Goal: Task Accomplishment & Management: Use online tool/utility

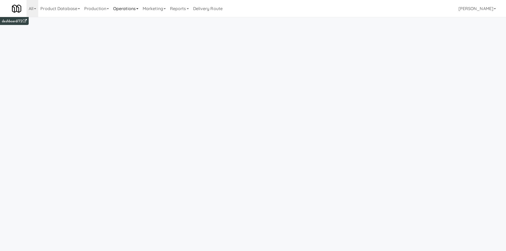
click at [134, 10] on link "Operations" at bounding box center [125, 8] width 29 height 17
click at [125, 66] on link "Towers" at bounding box center [132, 67] width 42 height 10
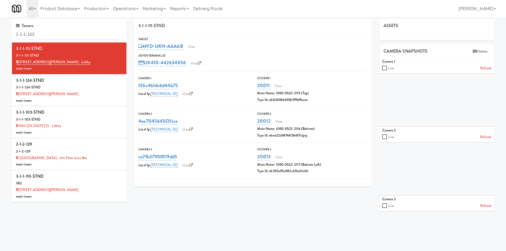
type input "2-1-1-103"
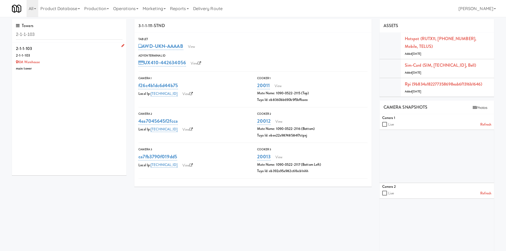
click at [66, 60] on div "KM Warehouse" at bounding box center [69, 62] width 107 height 7
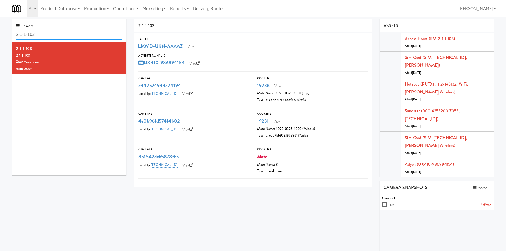
click at [66, 31] on input "2-1-1-103" at bounding box center [69, 35] width 107 height 10
paste input "6"
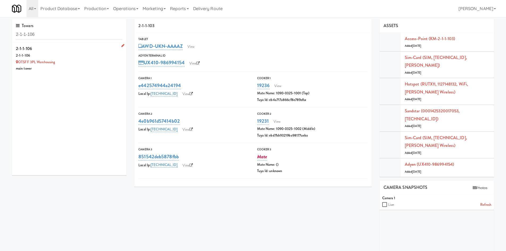
click at [71, 73] on li "2-1-1-106 2-1-1-106 OTSFF 3PL Warehousing main tower" at bounding box center [69, 58] width 114 height 32
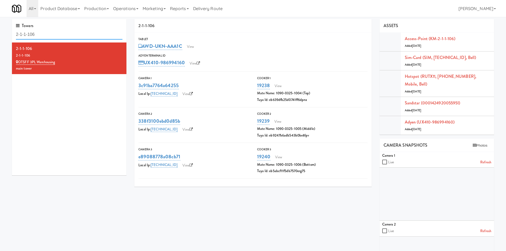
click at [77, 30] on input "2-1-1-106" at bounding box center [69, 35] width 107 height 10
paste input "7"
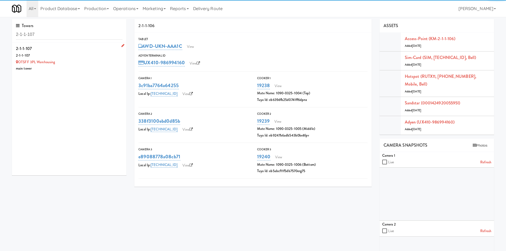
click at [81, 64] on div "OTSFF 3PL Warehousing" at bounding box center [69, 62] width 107 height 7
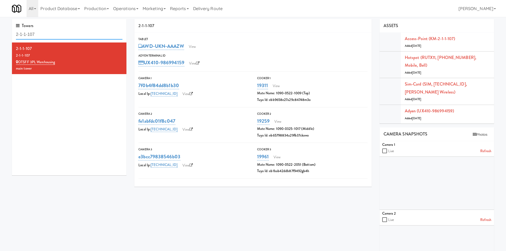
click at [106, 31] on input "2-1-1-107" at bounding box center [69, 35] width 107 height 10
paste input "2-102"
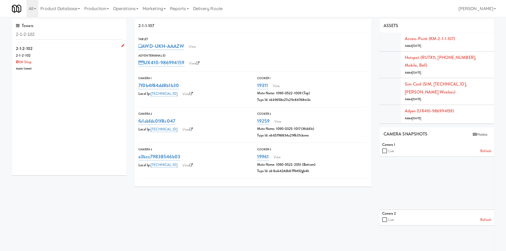
click at [91, 61] on div "KM Shop" at bounding box center [69, 62] width 107 height 7
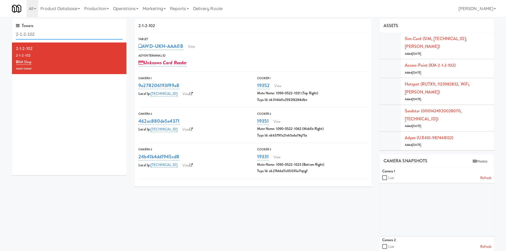
click at [63, 31] on input "2-1-2-102" at bounding box center [69, 35] width 107 height 10
paste input "4"
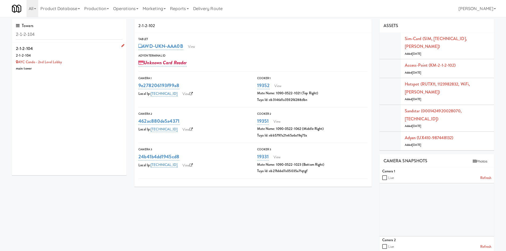
click at [90, 56] on div "2-1-2-104" at bounding box center [69, 55] width 107 height 7
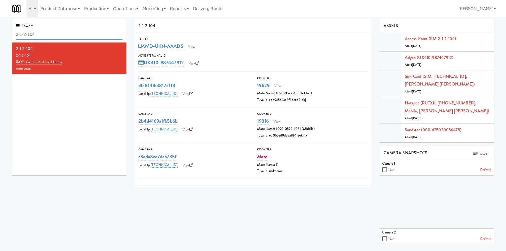
click at [64, 38] on input "2-1-2-104" at bounding box center [69, 35] width 107 height 10
paste input "8"
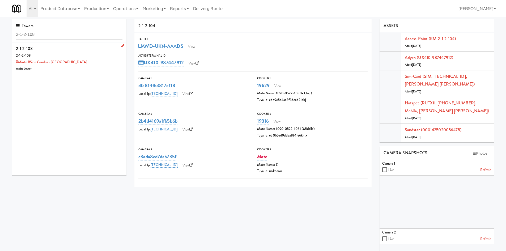
click at [114, 63] on div "Minto BSide Condos - [GEOGRAPHIC_DATA]" at bounding box center [69, 62] width 107 height 7
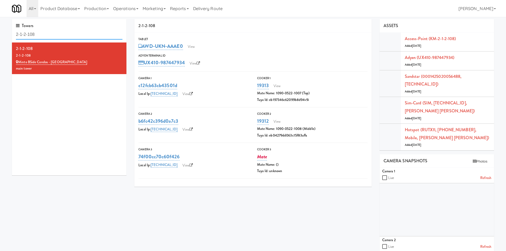
click at [70, 36] on input "2-1-2-108" at bounding box center [69, 35] width 107 height 10
paste input "13"
type input "2-1-2-113"
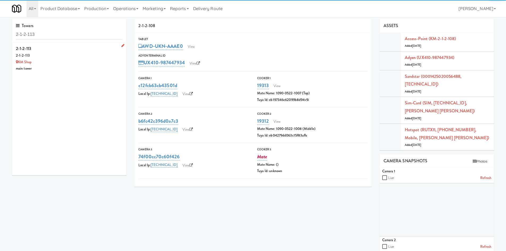
click at [84, 71] on div "main tower" at bounding box center [69, 68] width 107 height 7
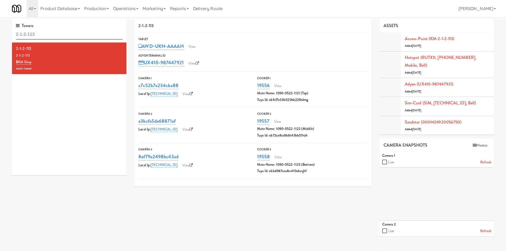
click at [98, 36] on input "2-1-2-113" at bounding box center [69, 35] width 107 height 10
paste input "5"
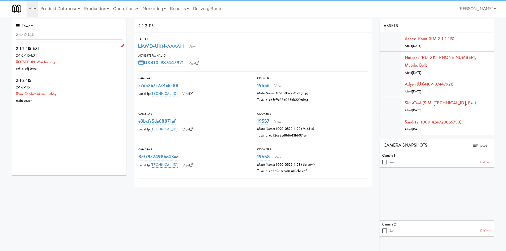
click at [96, 63] on div "OTSFF 3PL Warehousing" at bounding box center [69, 62] width 107 height 7
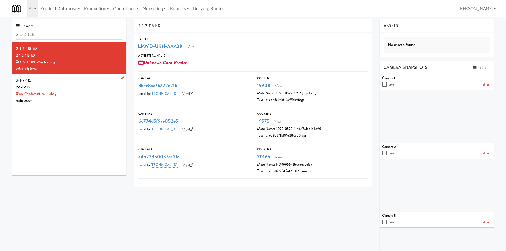
click at [88, 101] on div "main tower" at bounding box center [69, 100] width 107 height 7
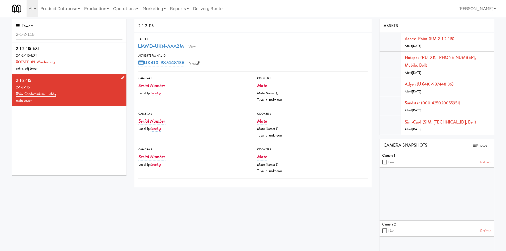
click at [88, 100] on div "main tower" at bounding box center [69, 100] width 107 height 7
click at [63, 28] on div "Towers 2-1-2-115" at bounding box center [69, 30] width 114 height 23
click at [61, 33] on input "2-1-2-115" at bounding box center [69, 35] width 107 height 10
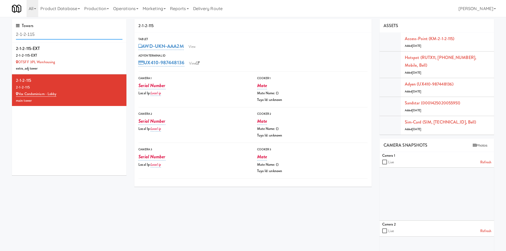
click at [61, 33] on input "2-1-2-115" at bounding box center [69, 35] width 107 height 10
paste input "7"
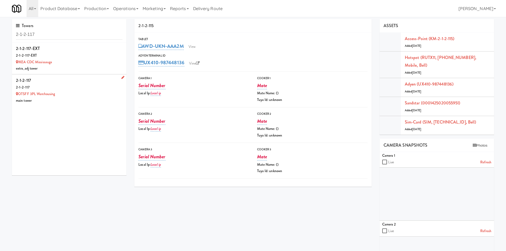
click at [98, 98] on div "main tower" at bounding box center [69, 100] width 107 height 7
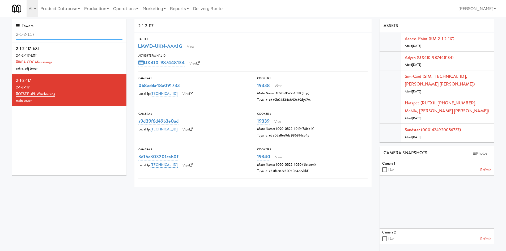
click at [51, 31] on input "2-1-2-117" at bounding box center [69, 35] width 107 height 10
paste input "33"
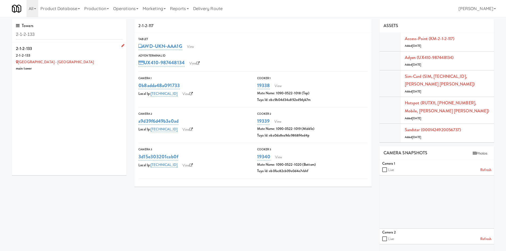
click at [107, 70] on div "main tower" at bounding box center [69, 68] width 107 height 7
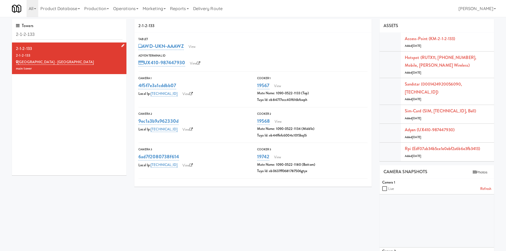
click at [112, 69] on div "main tower" at bounding box center [69, 68] width 107 height 7
click at [58, 33] on input "2-1-2-133" at bounding box center [69, 35] width 107 height 10
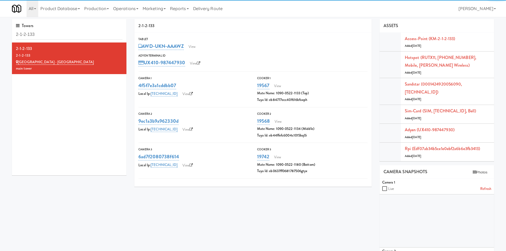
click at [90, 61] on div "[GEOGRAPHIC_DATA] - [GEOGRAPHIC_DATA]" at bounding box center [69, 62] width 107 height 7
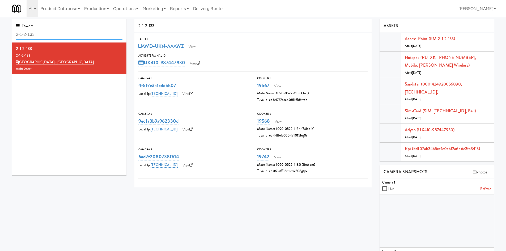
click at [50, 32] on input "2-1-2-133" at bounding box center [69, 35] width 107 height 10
paste input "4"
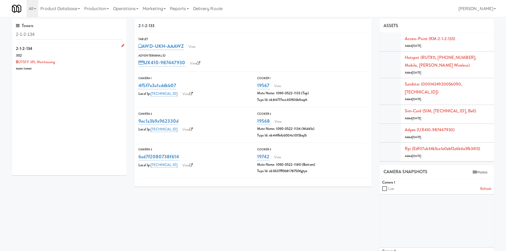
click at [86, 67] on div "main tower" at bounding box center [69, 68] width 107 height 7
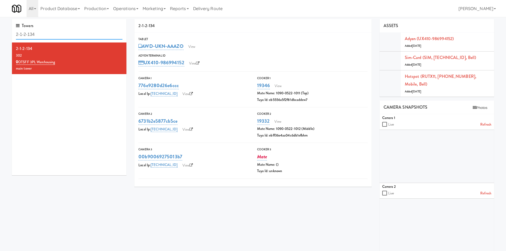
click at [67, 31] on input "2-1-2-134" at bounding box center [69, 35] width 107 height 10
paste input "42"
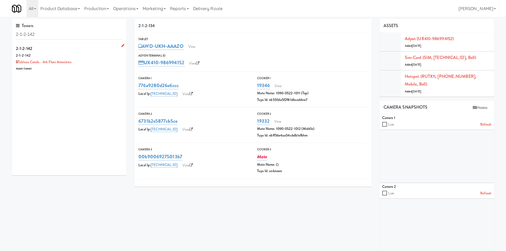
click at [96, 68] on div "main tower" at bounding box center [69, 68] width 107 height 7
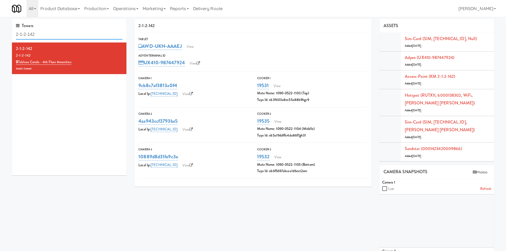
click at [58, 38] on input "2-1-2-142" at bounding box center [69, 35] width 107 height 10
paste input "3-103"
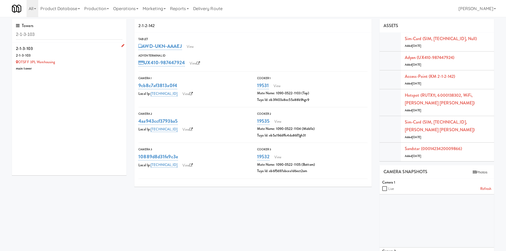
click at [92, 62] on div "OTSFF 3PL Warehousing" at bounding box center [69, 62] width 107 height 7
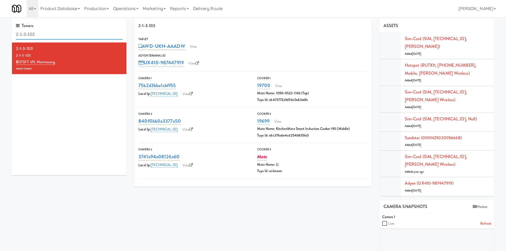
click at [68, 32] on input "2-1-3-103" at bounding box center [69, 35] width 107 height 10
paste input "7"
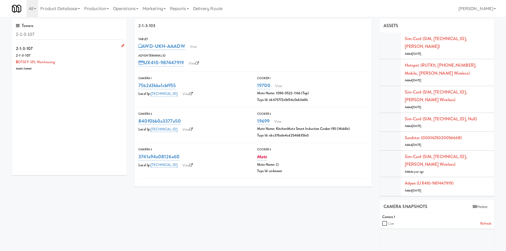
click at [87, 73] on li "2-1-3-107 2-1-3-107 OTSFF 3PL Warehousing main tower" at bounding box center [69, 58] width 114 height 32
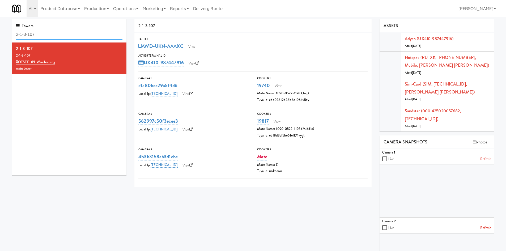
click at [68, 31] on input "2-1-3-107" at bounding box center [69, 35] width 107 height 10
paste input "10"
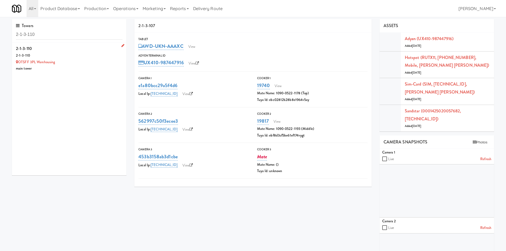
click at [86, 59] on div "OTSFF 3PL Warehousing" at bounding box center [69, 62] width 107 height 7
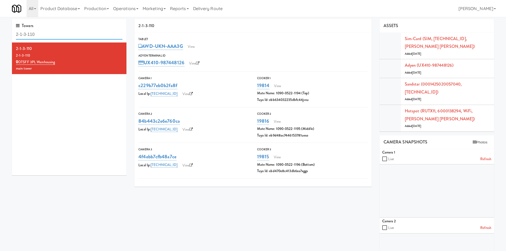
click at [59, 37] on input "2-1-3-110" at bounding box center [69, 35] width 107 height 10
paste input "8"
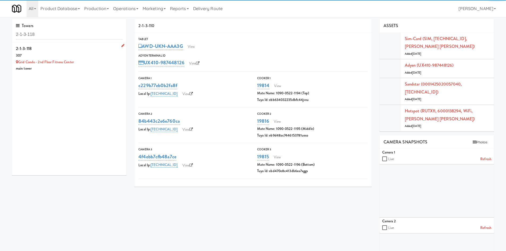
click at [94, 66] on div "main tower" at bounding box center [69, 68] width 107 height 7
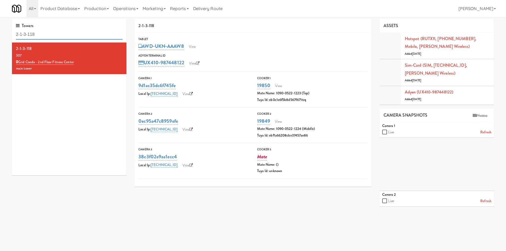
click at [66, 38] on input "2-1-3-118" at bounding box center [69, 35] width 107 height 10
paste input "9"
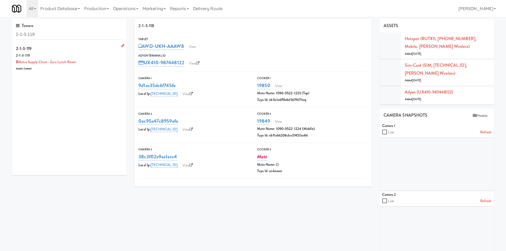
click at [97, 64] on div "Metro Supply Chain - Zara Lunch Room" at bounding box center [69, 62] width 107 height 7
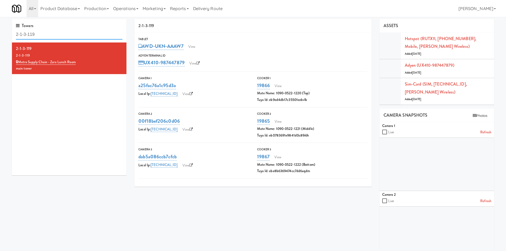
click at [67, 36] on input "2-1-3-119" at bounding box center [69, 35] width 107 height 10
paste input "4-101"
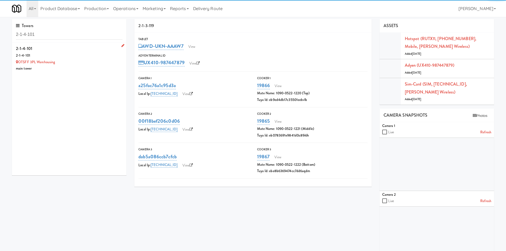
click at [89, 62] on div "OTSFF 3PL Warehousing" at bounding box center [69, 62] width 107 height 7
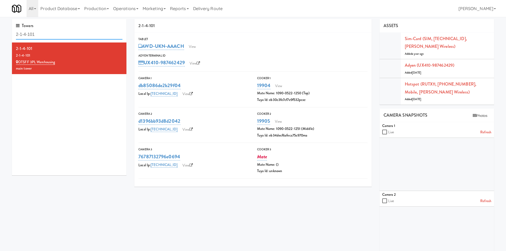
click at [55, 30] on input "2-1-4-101" at bounding box center [69, 35] width 107 height 10
paste input "4"
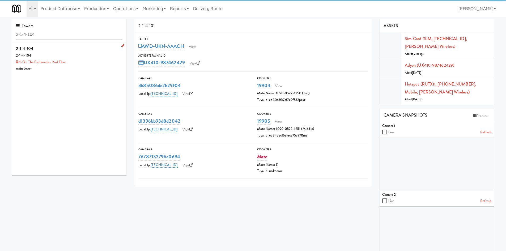
click at [110, 73] on li "2-1-4-104 2-1-4-104 75 on the Esplanade - 2nd Floor main tower" at bounding box center [69, 58] width 114 height 32
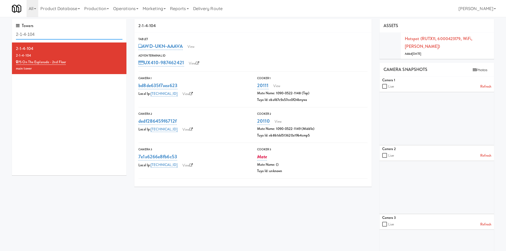
click at [71, 32] on input "2-1-4-104" at bounding box center [69, 35] width 107 height 10
paste input "8"
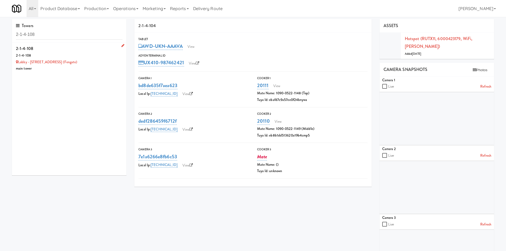
click at [88, 59] on div "2-1-4-108" at bounding box center [69, 55] width 107 height 7
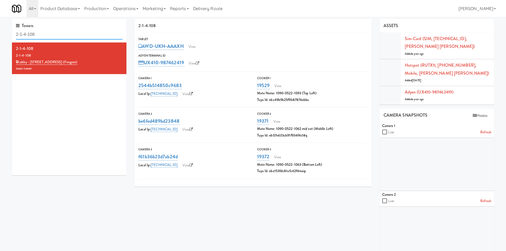
click at [70, 31] on input "2-1-4-108" at bounding box center [69, 35] width 107 height 10
paste input "11"
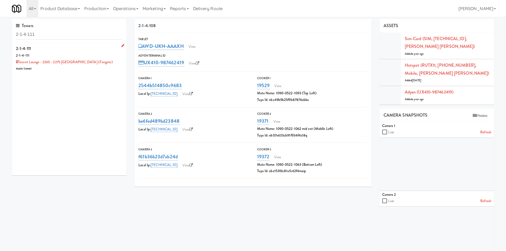
click at [110, 66] on div "main tower" at bounding box center [69, 68] width 107 height 7
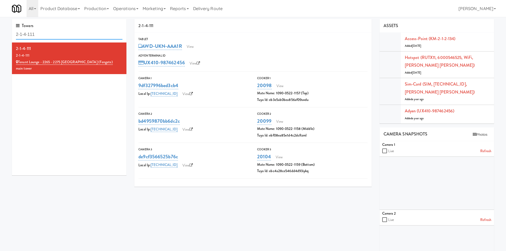
click at [80, 37] on input "2-1-4-111" at bounding box center [69, 35] width 107 height 10
paste input "2"
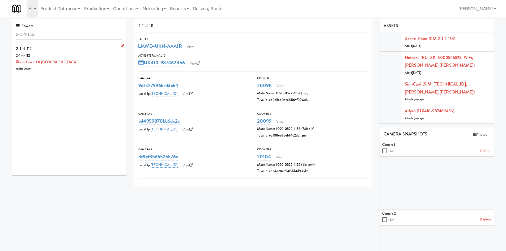
click at [98, 67] on div "main tower" at bounding box center [69, 68] width 107 height 7
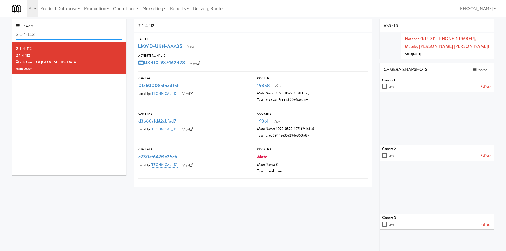
click at [66, 33] on input "2-1-4-112" at bounding box center [69, 35] width 107 height 10
paste input "4"
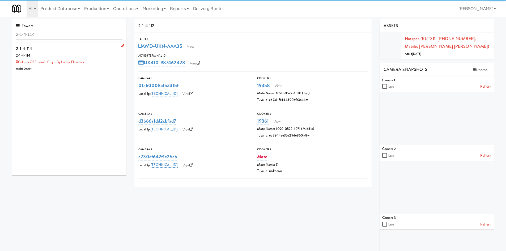
click at [93, 54] on div "2-1-4-114" at bounding box center [69, 55] width 107 height 7
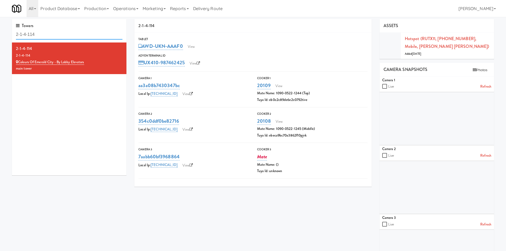
click at [65, 30] on input "2-1-4-114" at bounding box center [69, 35] width 107 height 10
paste input "7"
type input "2-1-4-117"
